Goal: Information Seeking & Learning: Stay updated

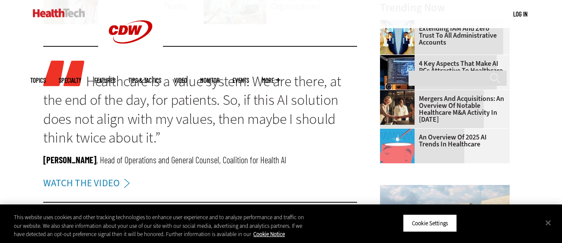
scroll to position [848, 0]
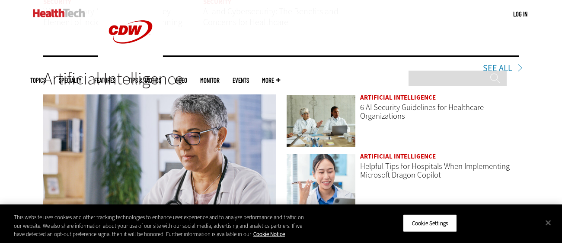
click at [196, 139] on img at bounding box center [159, 164] width 233 height 140
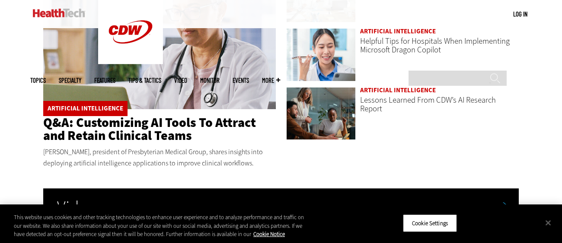
scroll to position [1396, 0]
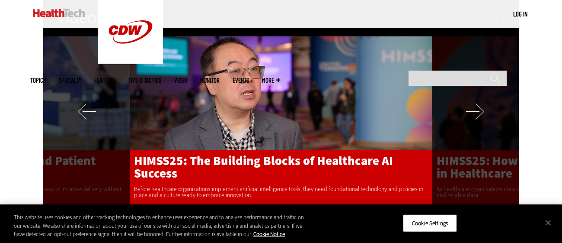
scroll to position [1589, 0]
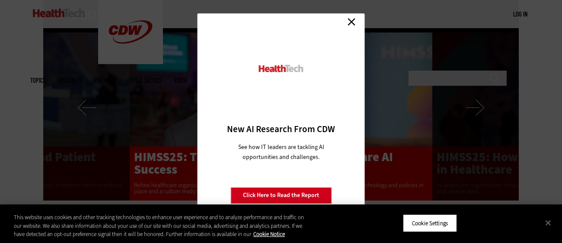
click at [350, 22] on link "Close" at bounding box center [351, 22] width 13 height 13
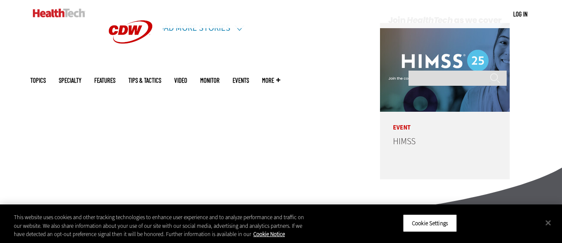
scroll to position [2072, 0]
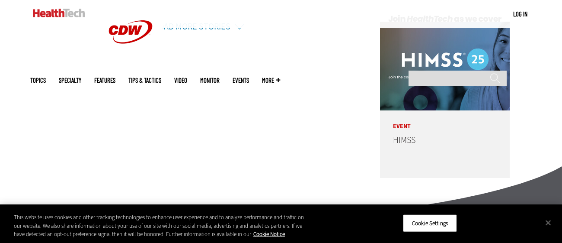
click at [178, 29] on link "Load More Stories" at bounding box center [192, 27] width 76 height 12
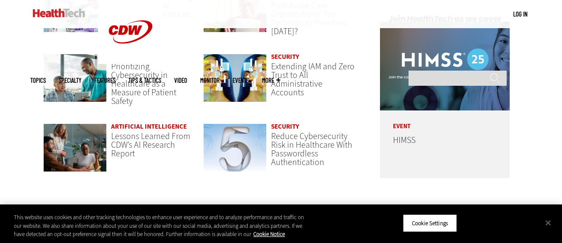
scroll to position [2282, 0]
